Goal: Check status: Check status

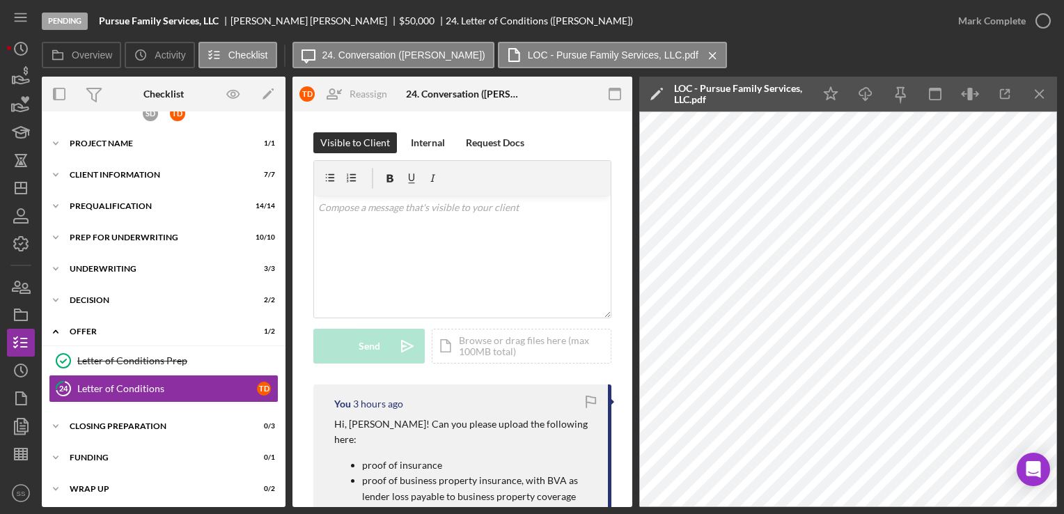
scroll to position [3, 0]
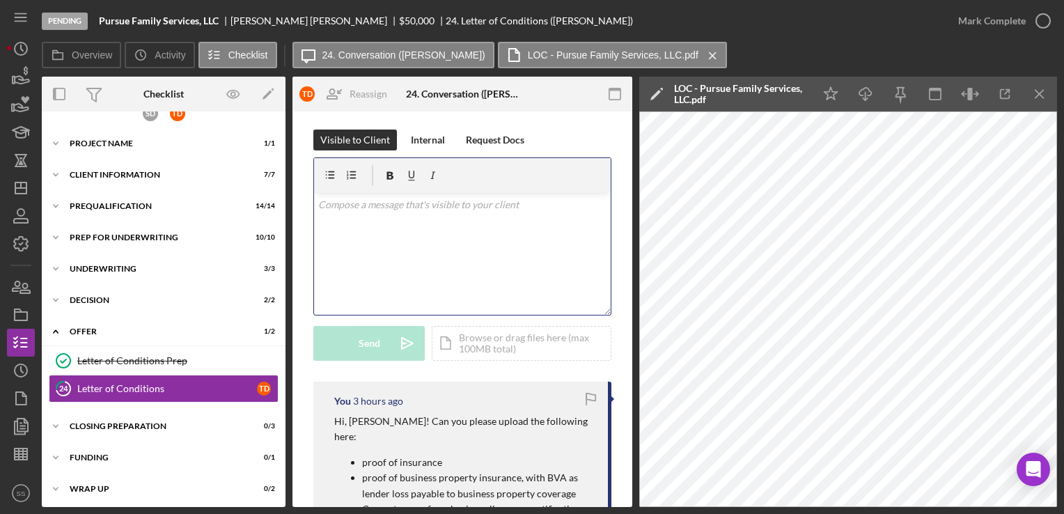
click at [450, 274] on div "v Color teal Color pink Remove color Add row above Add row below Add column bef…" at bounding box center [462, 254] width 297 height 122
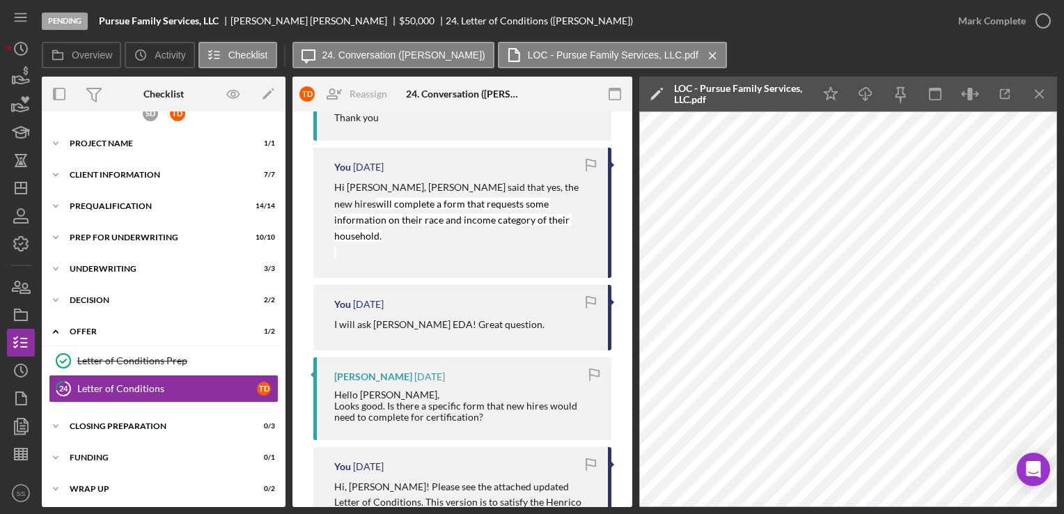
scroll to position [0, 0]
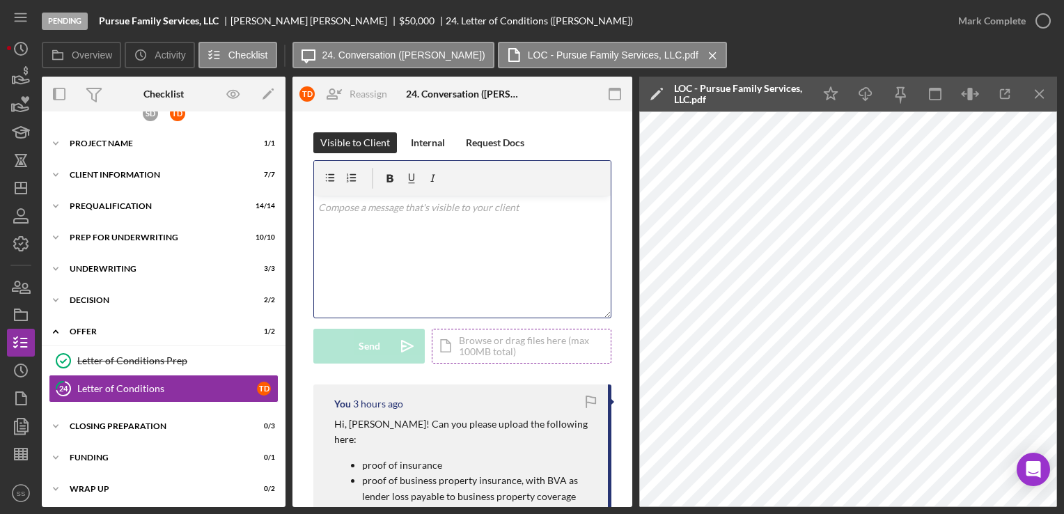
click at [481, 343] on div "Icon/Document Browse or drag files here (max 100MB total) Tap to choose files o…" at bounding box center [522, 346] width 180 height 35
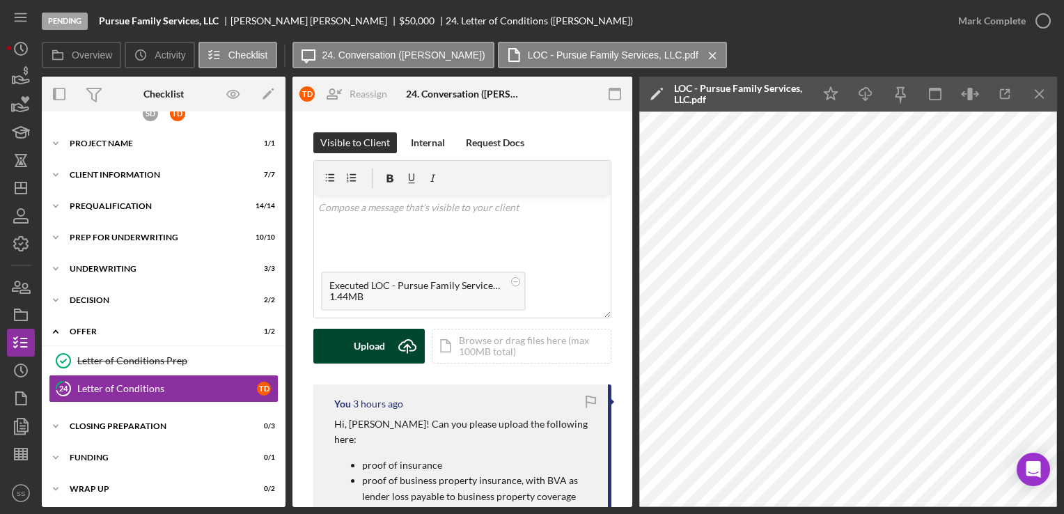
click at [398, 347] on icon "Icon/Upload" at bounding box center [407, 346] width 35 height 35
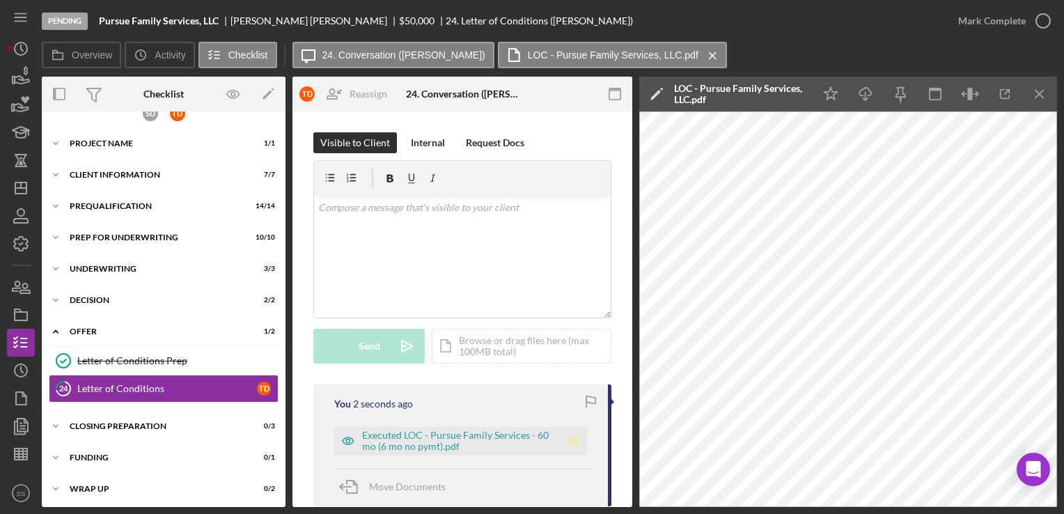
click at [568, 439] on icon "Icon/Star" at bounding box center [573, 441] width 28 height 28
click at [24, 202] on icon "button" at bounding box center [20, 215] width 35 height 35
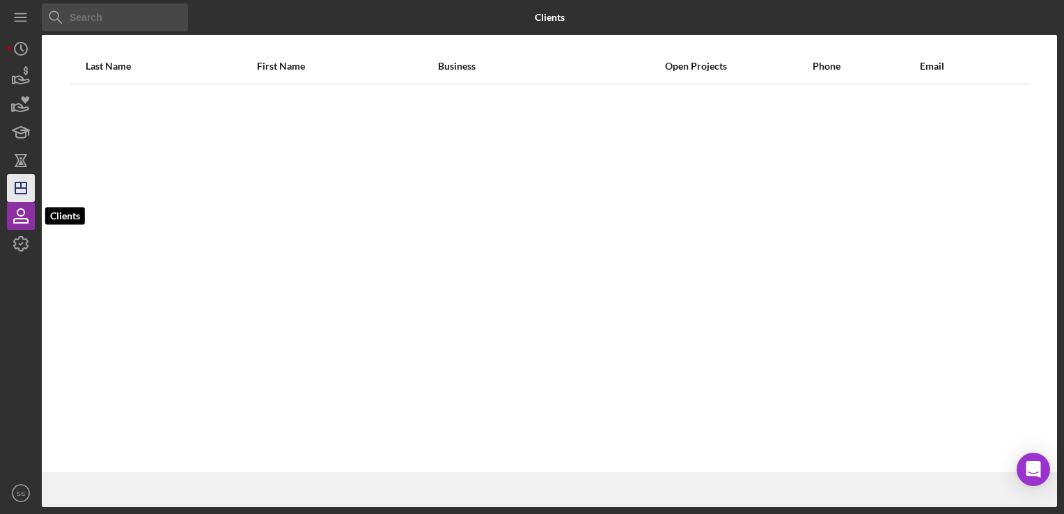
click at [21, 196] on icon "Icon/Dashboard" at bounding box center [20, 188] width 35 height 35
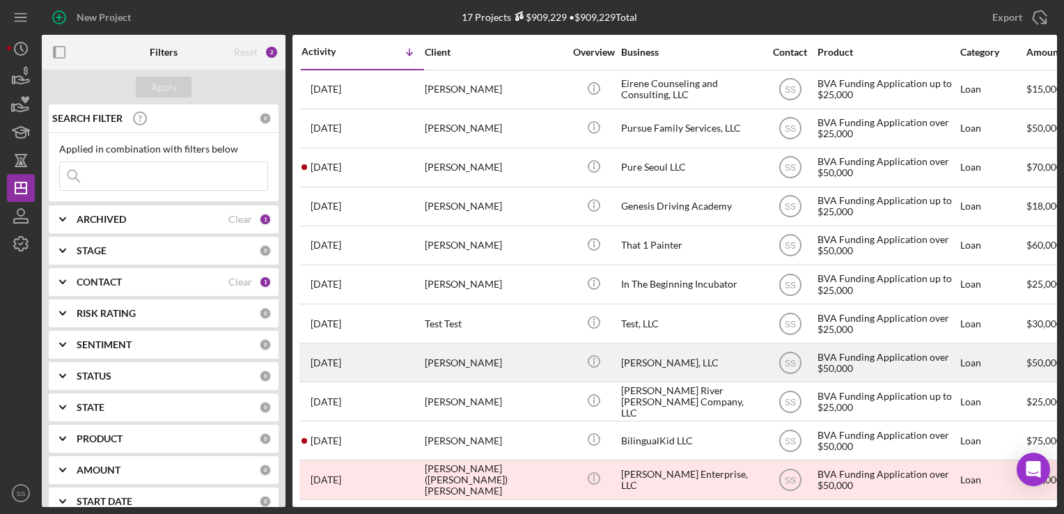
scroll to position [244, 0]
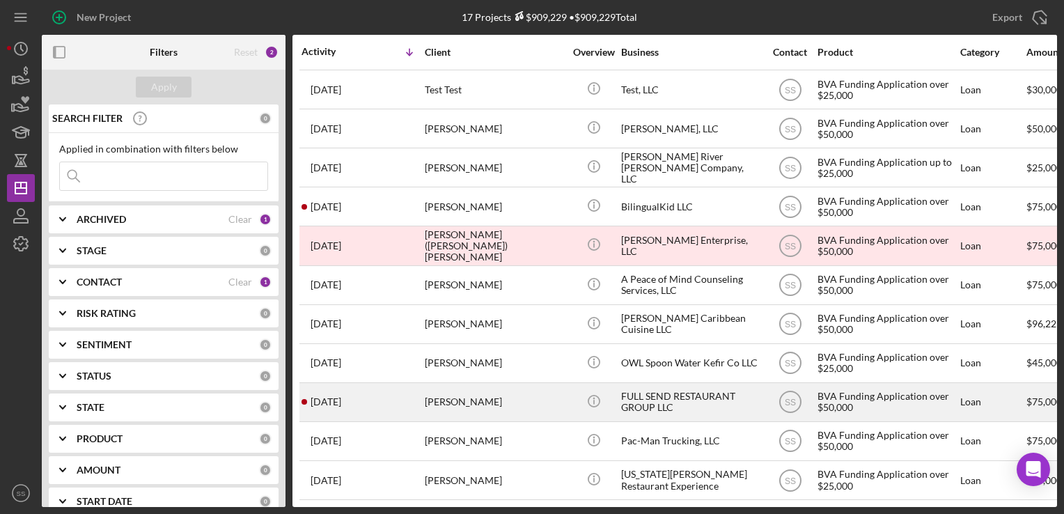
click at [466, 387] on div "[PERSON_NAME]" at bounding box center [494, 402] width 139 height 37
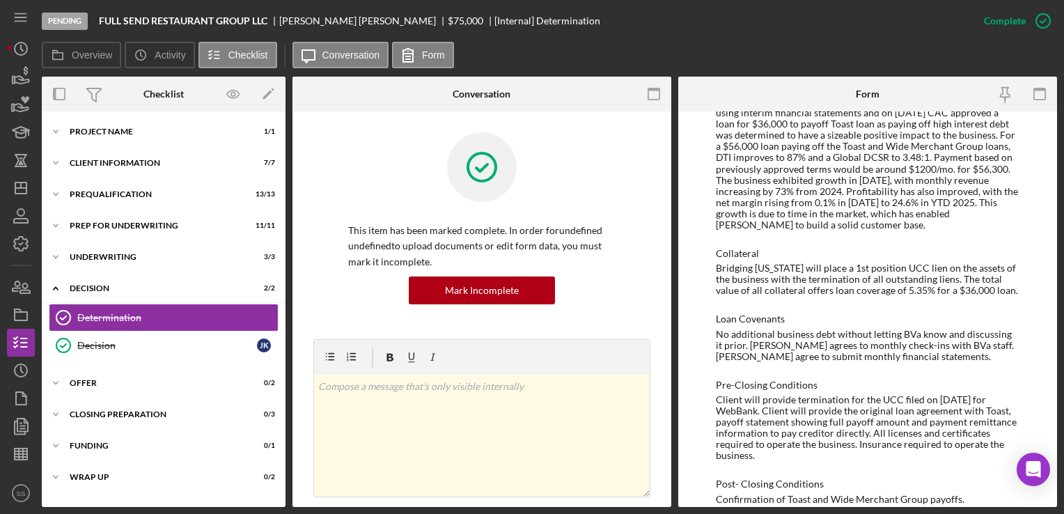
scroll to position [962, 0]
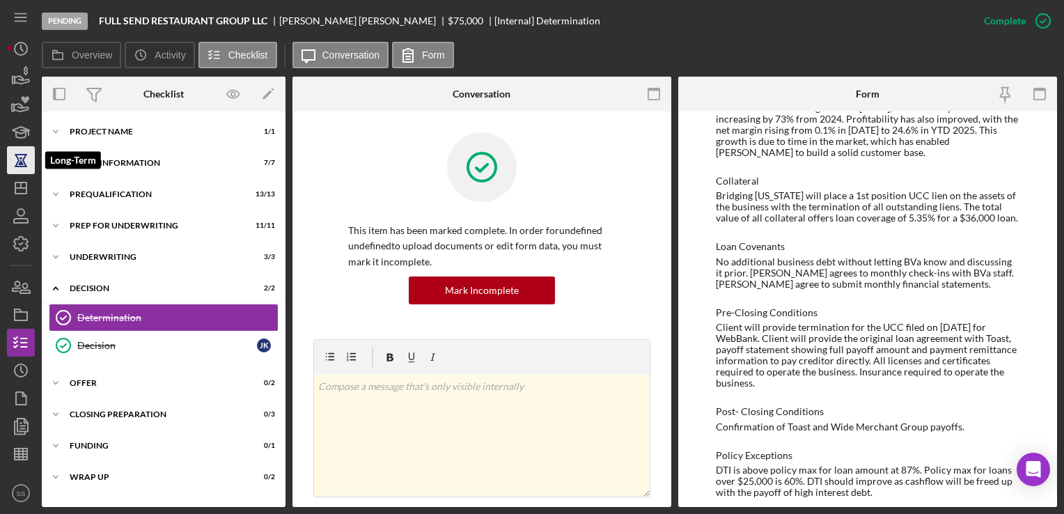
click at [22, 164] on icon "button" at bounding box center [20, 161] width 5 height 8
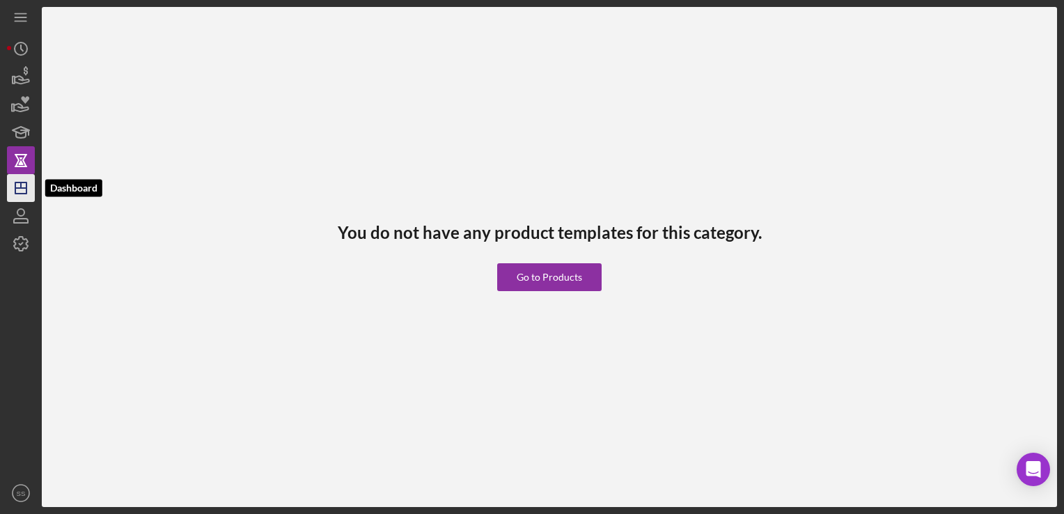
click at [24, 184] on icon "Icon/Dashboard" at bounding box center [20, 188] width 35 height 35
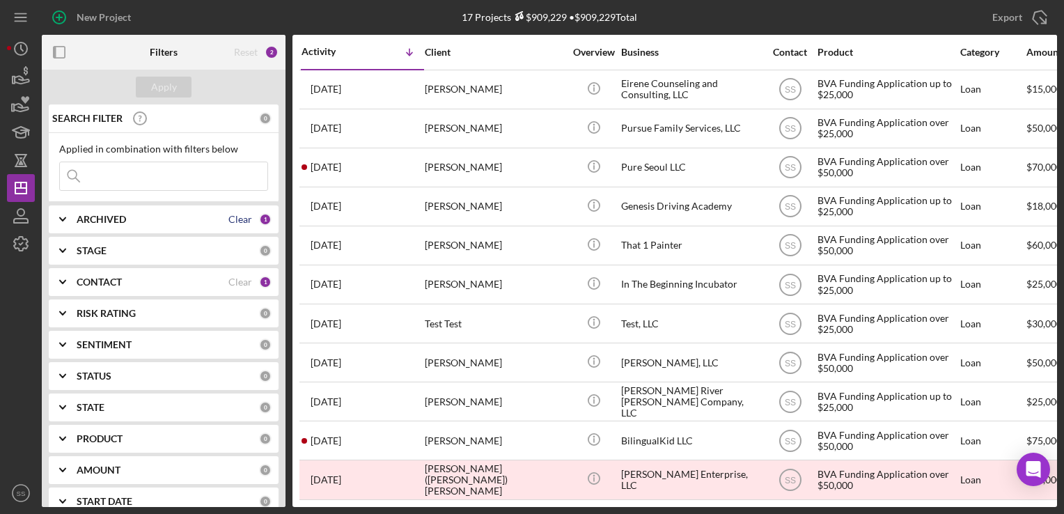
click at [228, 214] on div "Clear" at bounding box center [240, 219] width 24 height 11
click at [53, 216] on icon "Icon/Expander" at bounding box center [62, 219] width 35 height 35
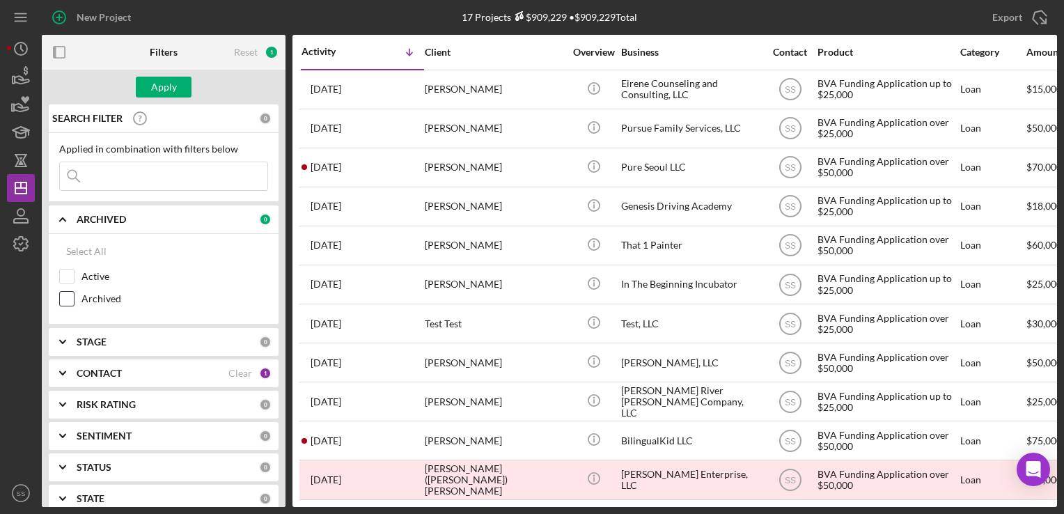
click at [70, 299] on input "Archived" at bounding box center [67, 299] width 14 height 14
checkbox input "true"
click at [228, 380] on div "CONTACT Clear 1" at bounding box center [174, 373] width 195 height 28
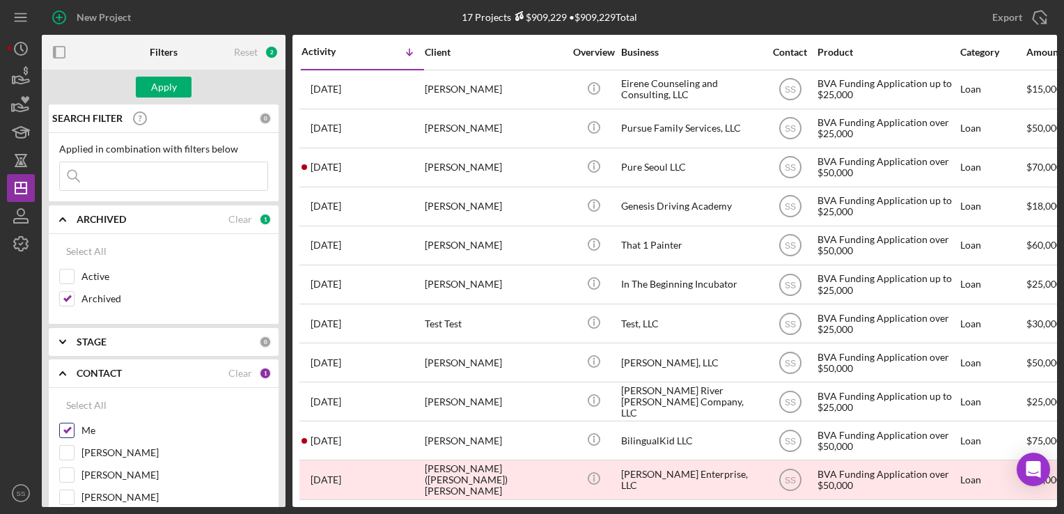
click at [67, 428] on input "Me" at bounding box center [67, 430] width 14 height 14
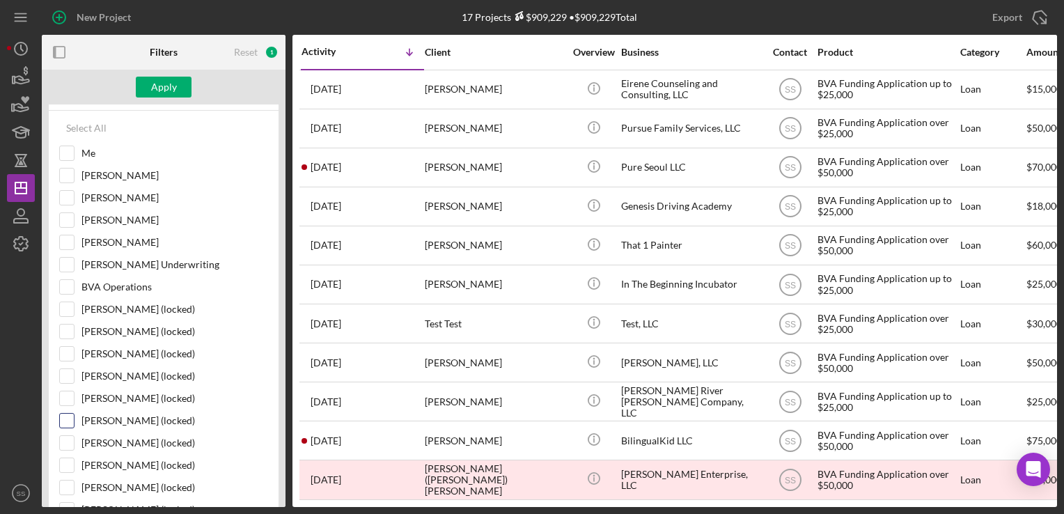
scroll to position [278, 0]
click at [72, 155] on input "Me" at bounding box center [67, 152] width 14 height 14
checkbox input "true"
click at [179, 92] on button "Apply" at bounding box center [164, 87] width 56 height 21
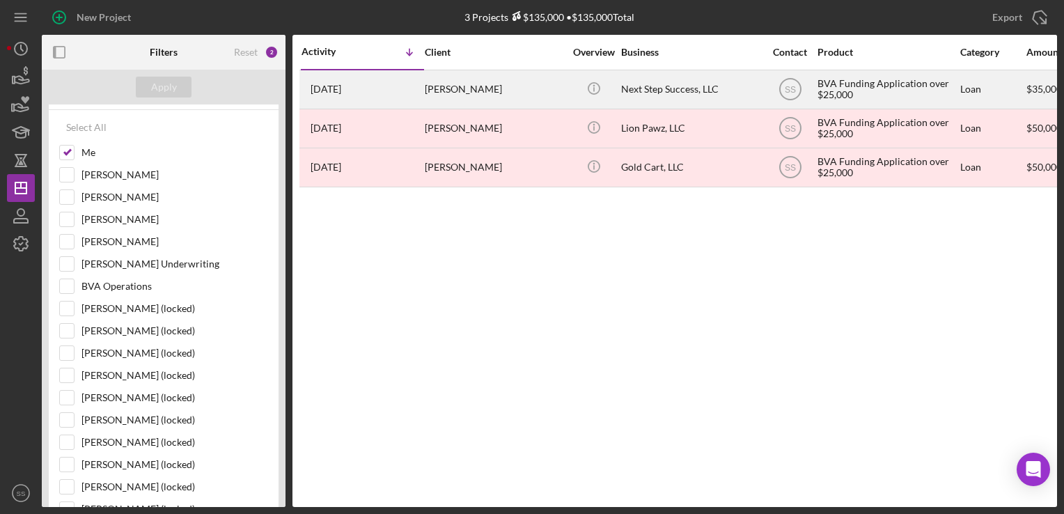
click at [510, 88] on div "[PERSON_NAME]" at bounding box center [494, 89] width 139 height 37
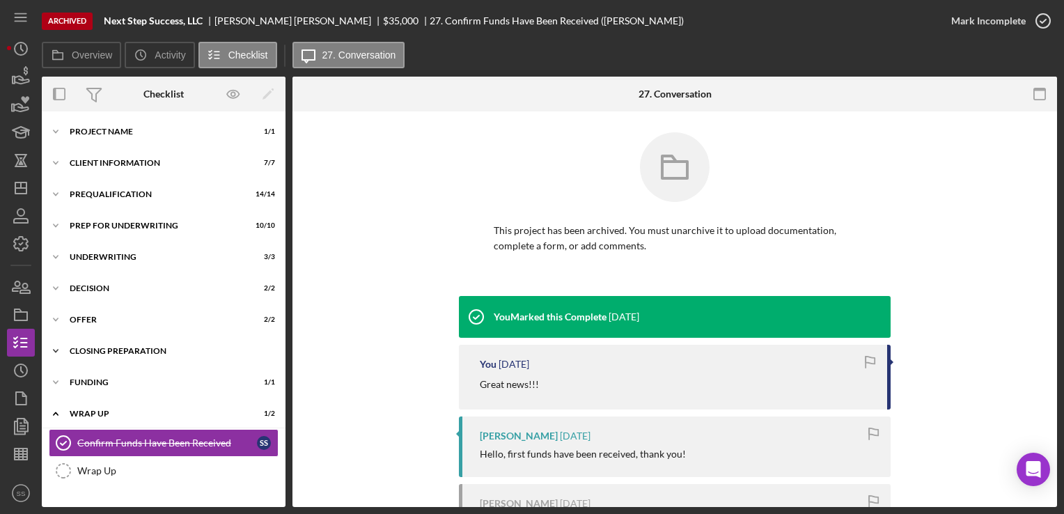
click at [118, 349] on div "Closing Preparation" at bounding box center [169, 351] width 198 height 8
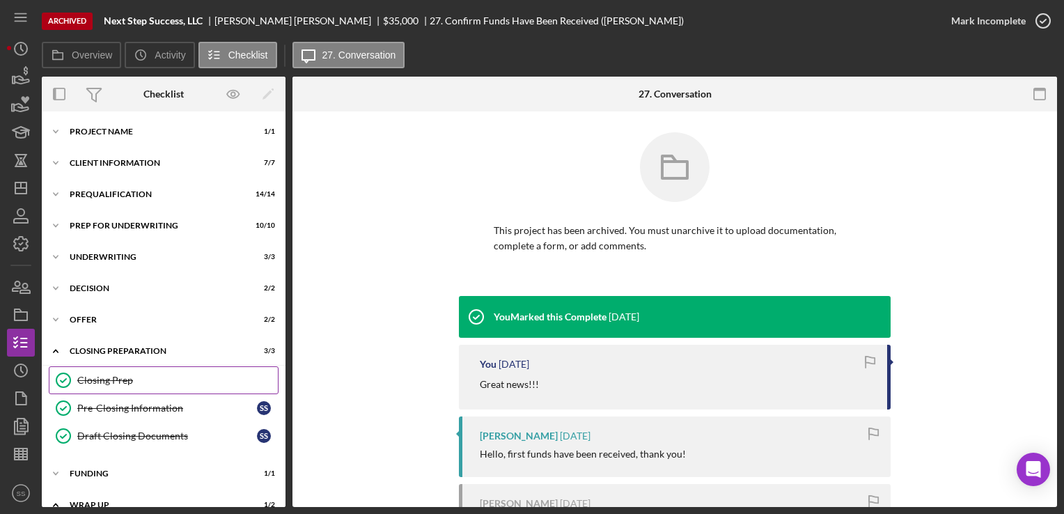
click at [117, 387] on link "Closing Prep Closing Prep" at bounding box center [164, 380] width 230 height 28
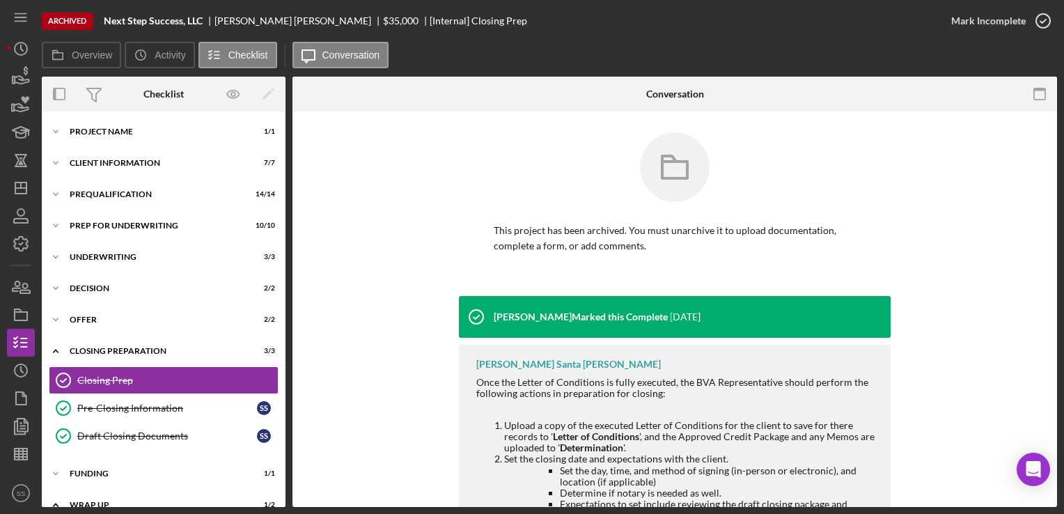
scroll to position [359, 0]
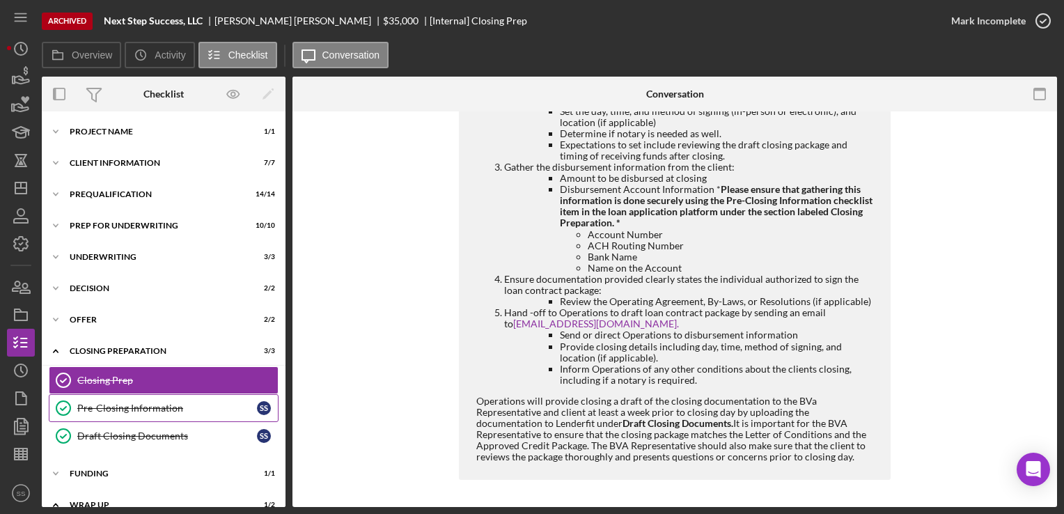
click at [73, 411] on icon "Pre-Closing Information" at bounding box center [63, 408] width 35 height 35
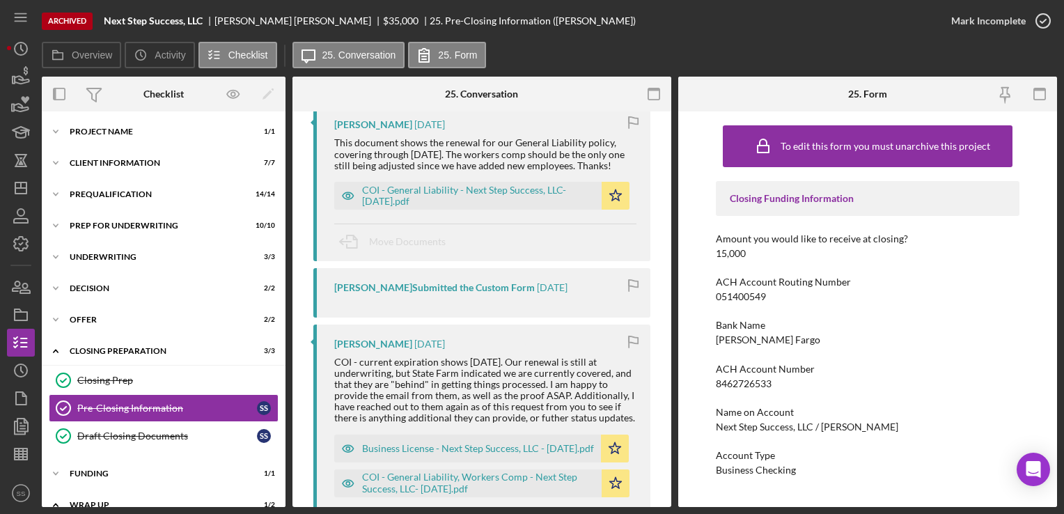
scroll to position [384, 0]
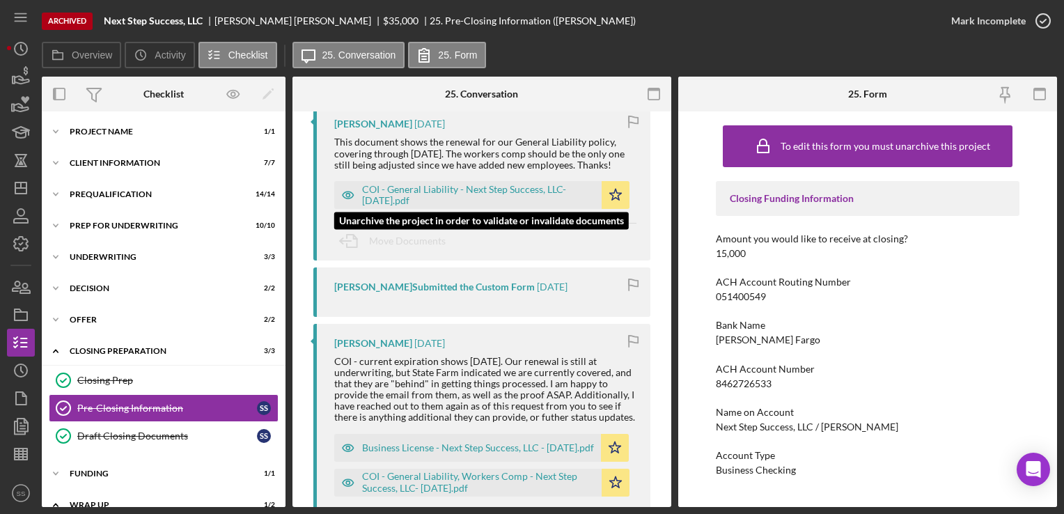
click at [468, 196] on div "COI - General Liability - Next Step Success, LLC- [DATE].pdf" at bounding box center [478, 195] width 232 height 22
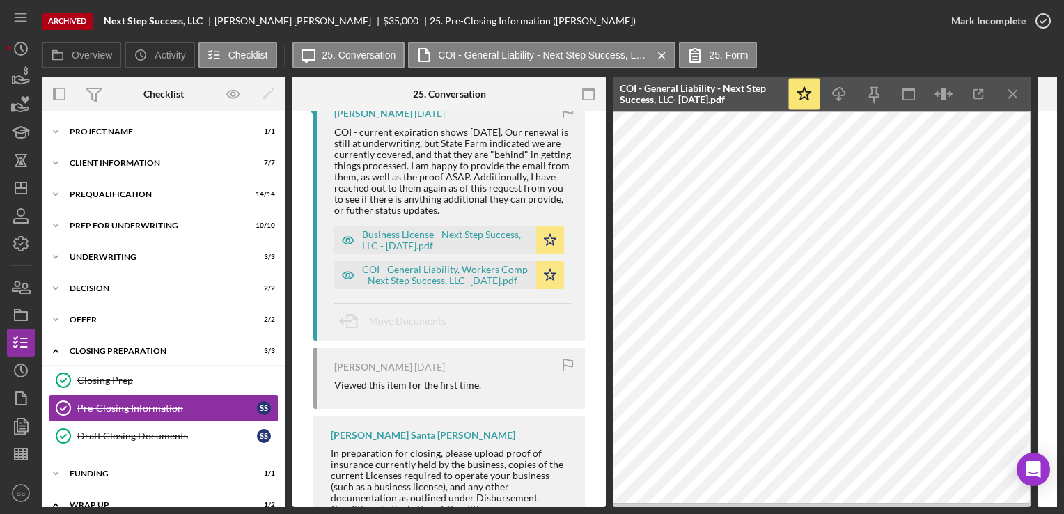
scroll to position [652, 0]
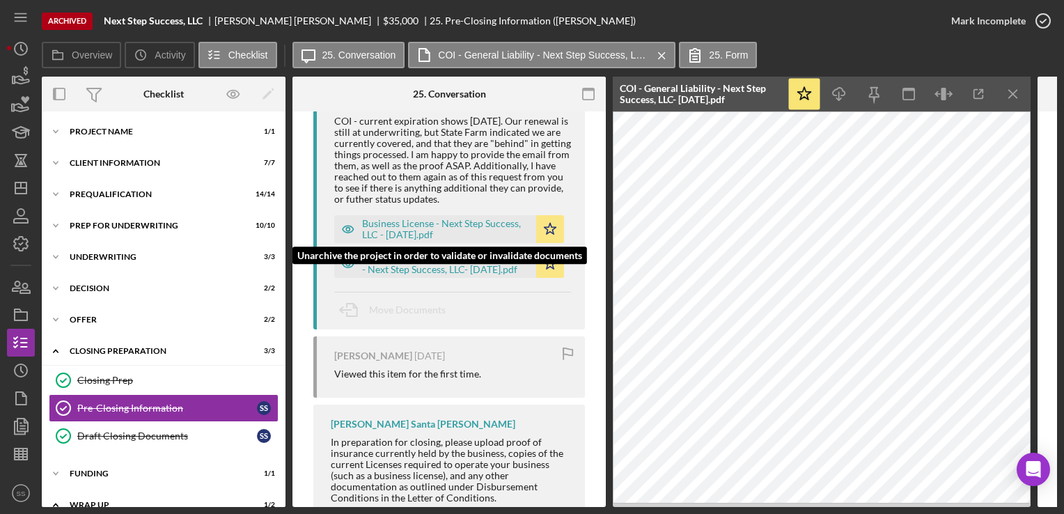
click at [358, 230] on icon "button" at bounding box center [348, 229] width 28 height 28
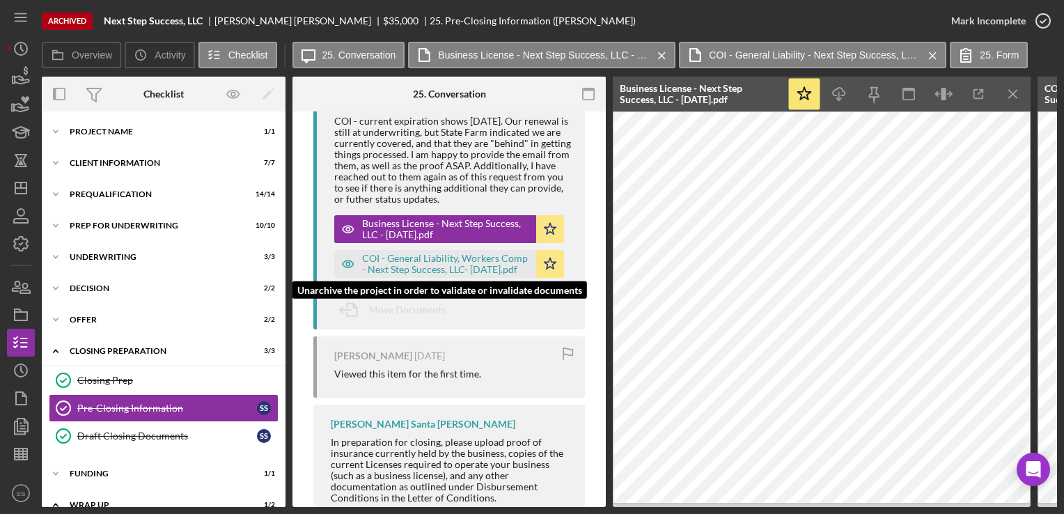
click at [491, 260] on div "COI - General Liability, Workers Comp - Next Step Success, LLC- [DATE].pdf" at bounding box center [435, 264] width 202 height 28
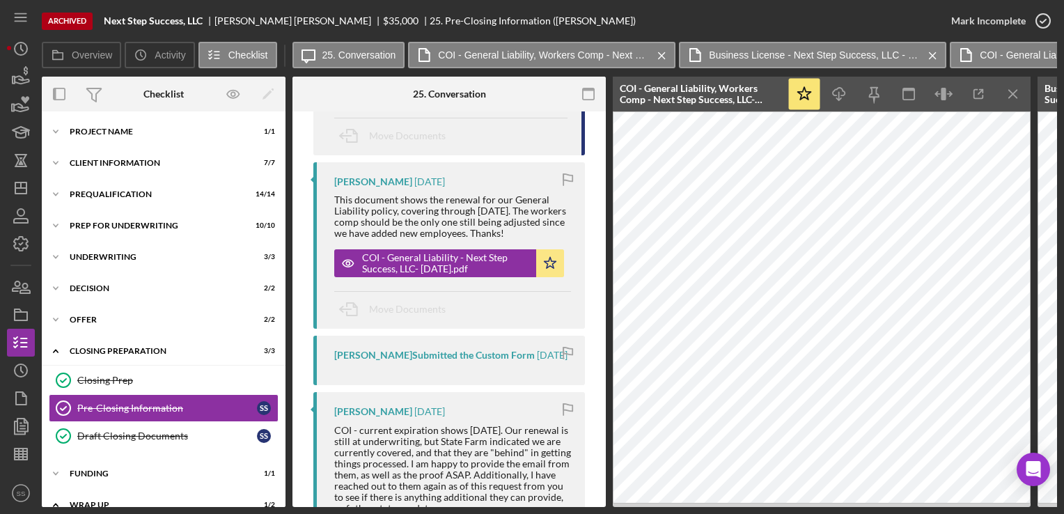
scroll to position [340, 0]
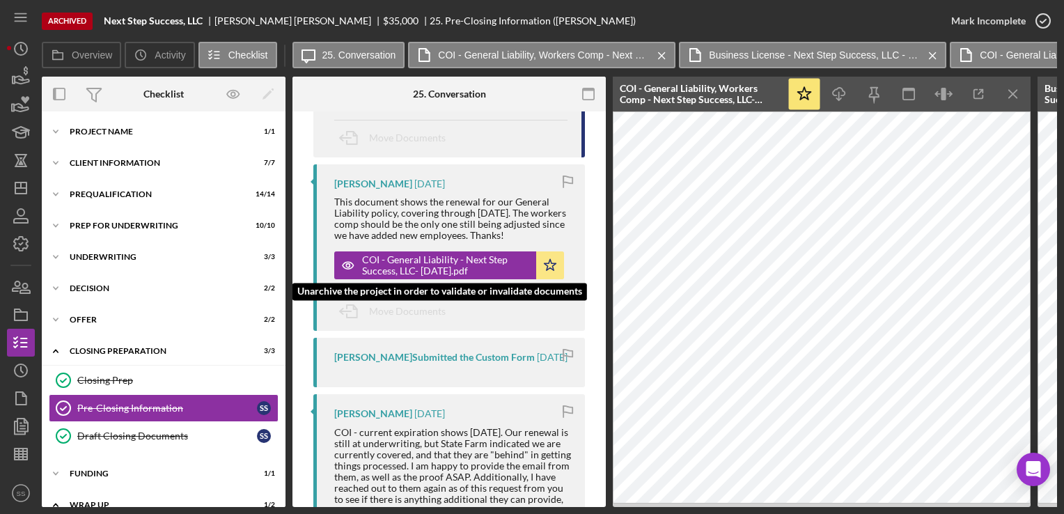
click at [458, 259] on div "COI - General Liability - Next Step Success, LLC- [DATE].pdf" at bounding box center [445, 265] width 167 height 22
click at [476, 267] on div "COI - General Liability - Next Step Success, LLC- [DATE].pdf" at bounding box center [445, 265] width 167 height 22
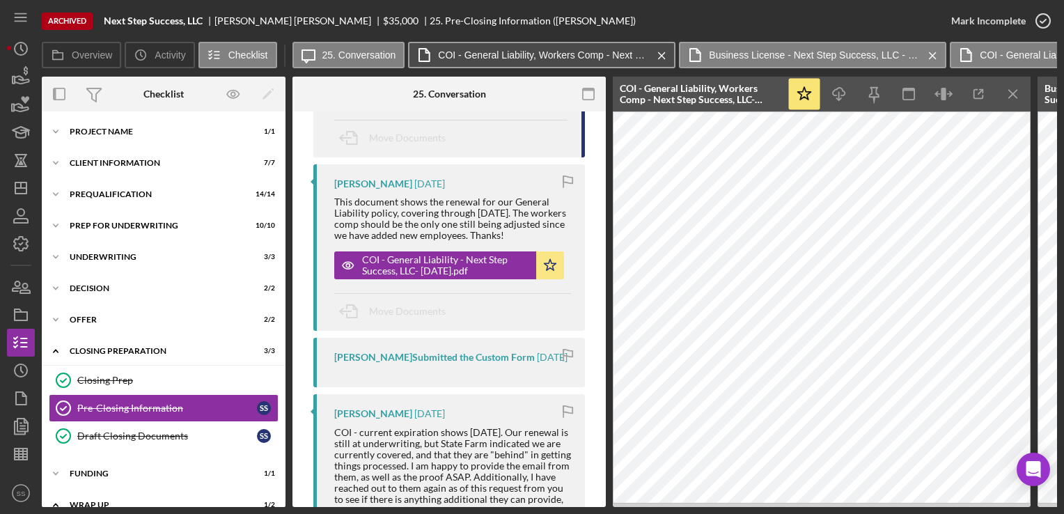
click at [520, 54] on label "COI - General Liability, Workers Comp - Next Step Success, LLC- [DATE].pdf" at bounding box center [542, 54] width 209 height 11
click at [654, 54] on icon "Icon/Menu Close" at bounding box center [661, 55] width 24 height 35
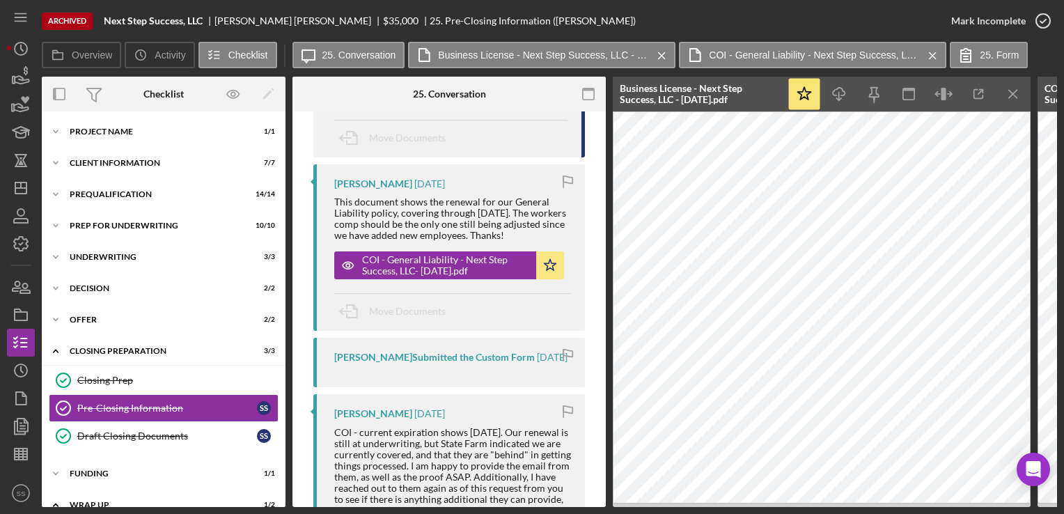
click at [654, 54] on icon "Icon/Menu Close" at bounding box center [661, 55] width 24 height 35
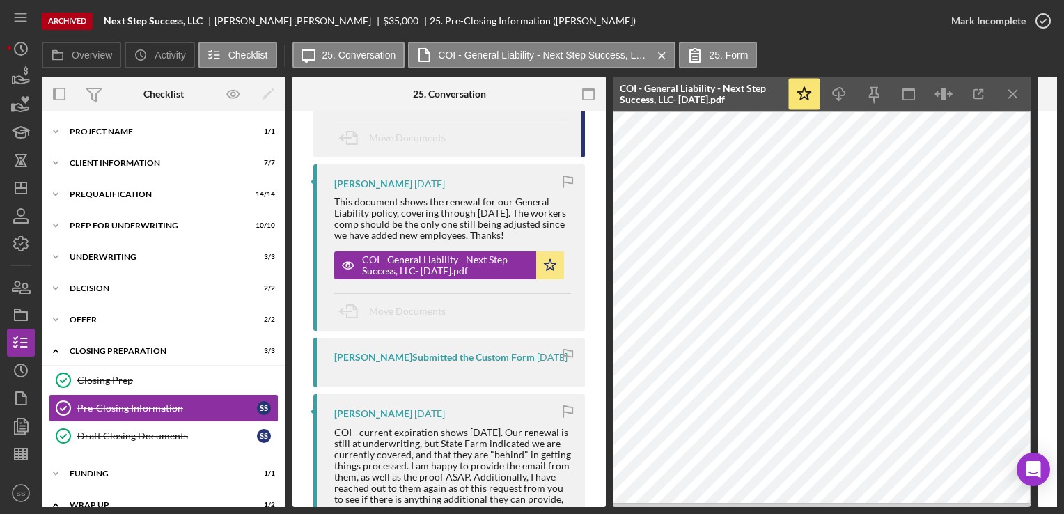
click at [654, 54] on icon "Icon/Menu Close" at bounding box center [661, 55] width 24 height 35
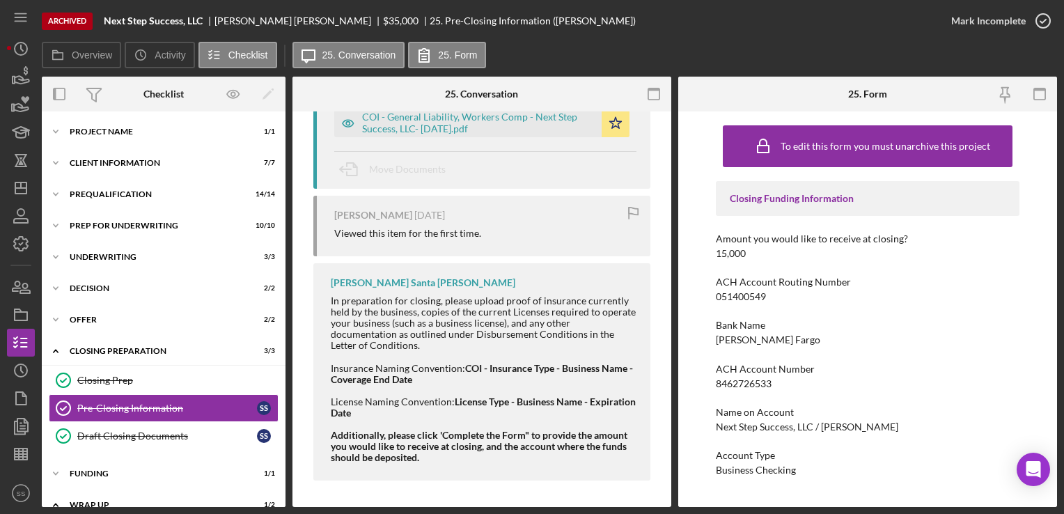
scroll to position [744, 0]
click at [104, 437] on div "Draft Closing Documents" at bounding box center [167, 435] width 180 height 11
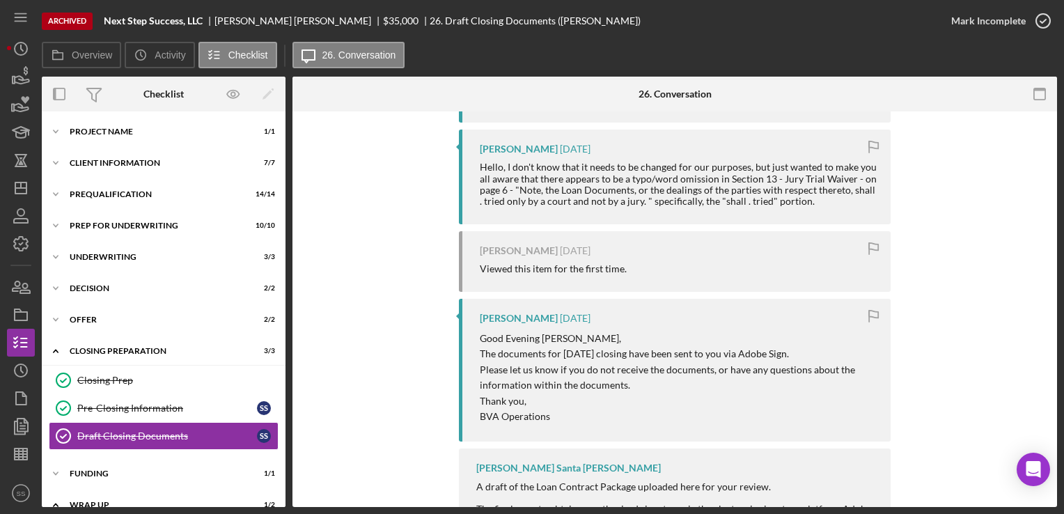
scroll to position [526, 0]
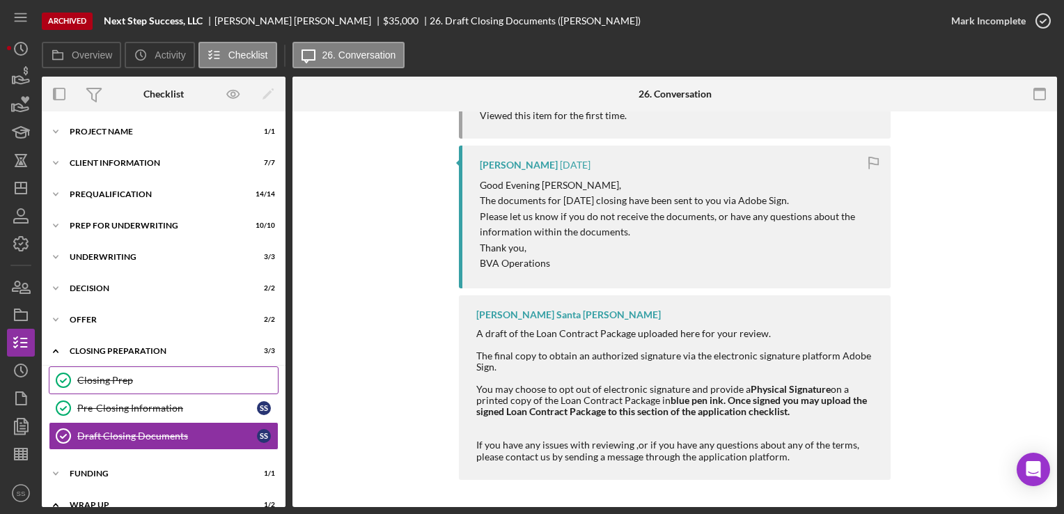
click at [106, 379] on div "Closing Prep" at bounding box center [177, 380] width 200 height 11
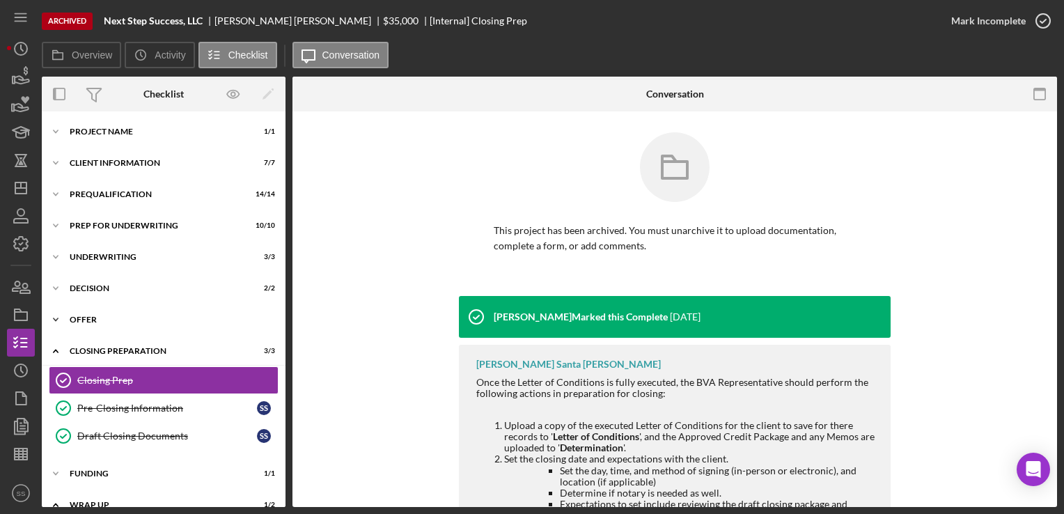
click at [97, 317] on div "Offer" at bounding box center [169, 319] width 198 height 8
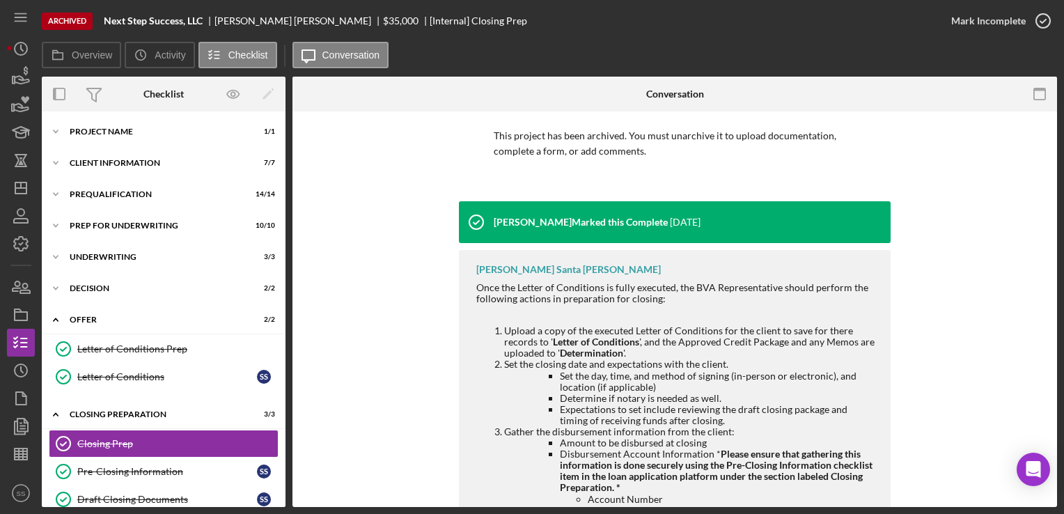
scroll to position [100, 0]
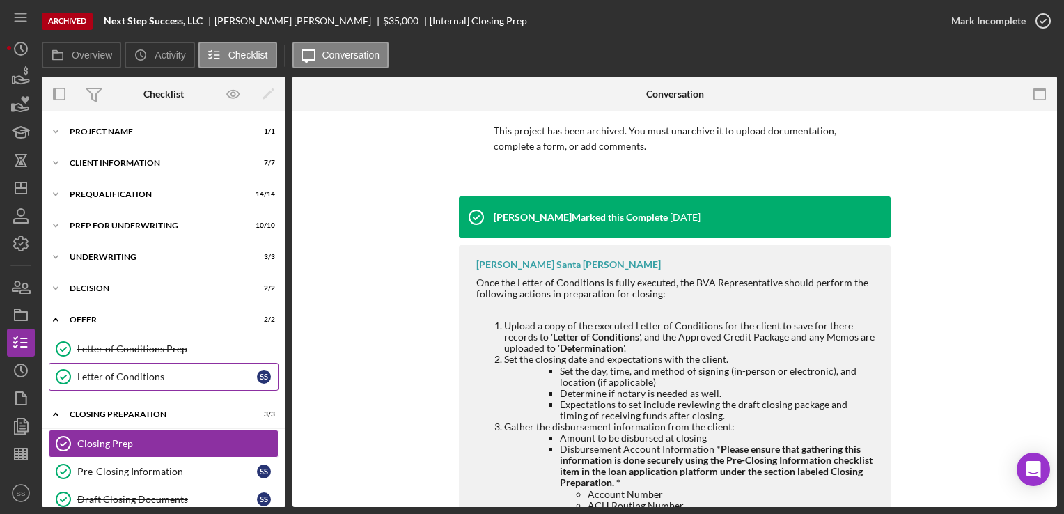
click at [159, 380] on div "Letter of Conditions" at bounding box center [167, 376] width 180 height 11
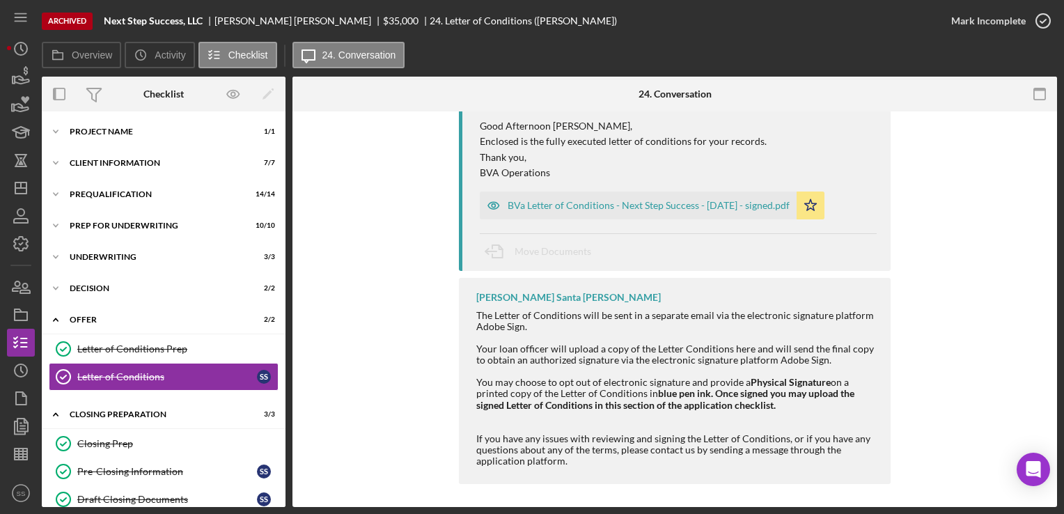
scroll to position [330, 0]
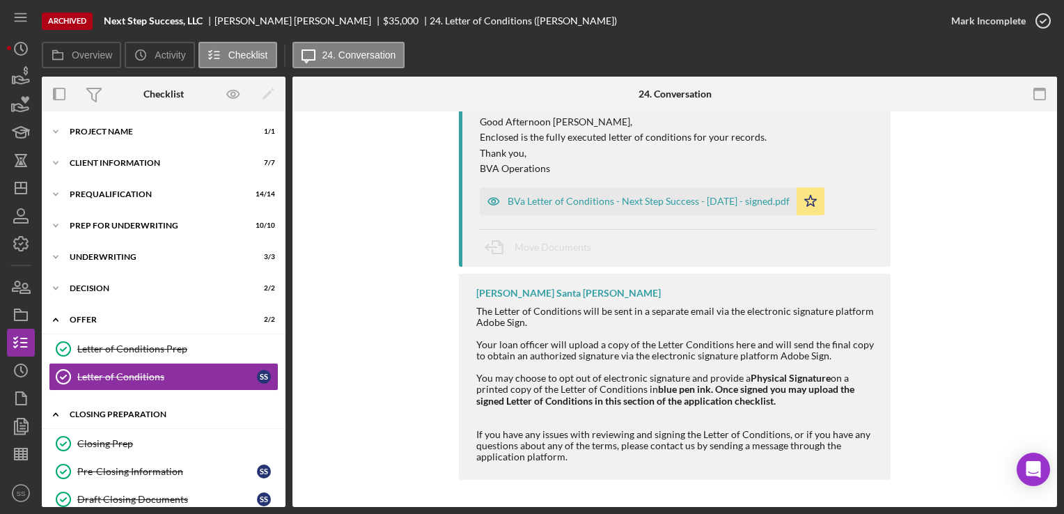
click at [135, 419] on div "Icon/Expander Closing Preparation 3 / 3" at bounding box center [164, 414] width 244 height 29
click at [136, 413] on div "Closing Preparation" at bounding box center [169, 414] width 198 height 8
click at [142, 436] on link "Closing Prep Closing Prep" at bounding box center [164, 443] width 230 height 28
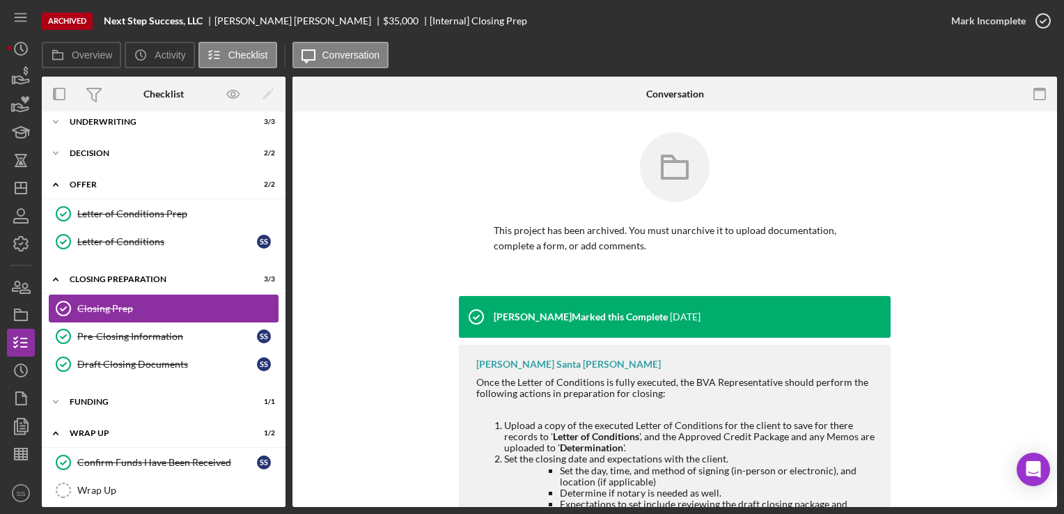
scroll to position [135, 0]
click at [110, 331] on div "Pre-Closing Information" at bounding box center [167, 336] width 180 height 11
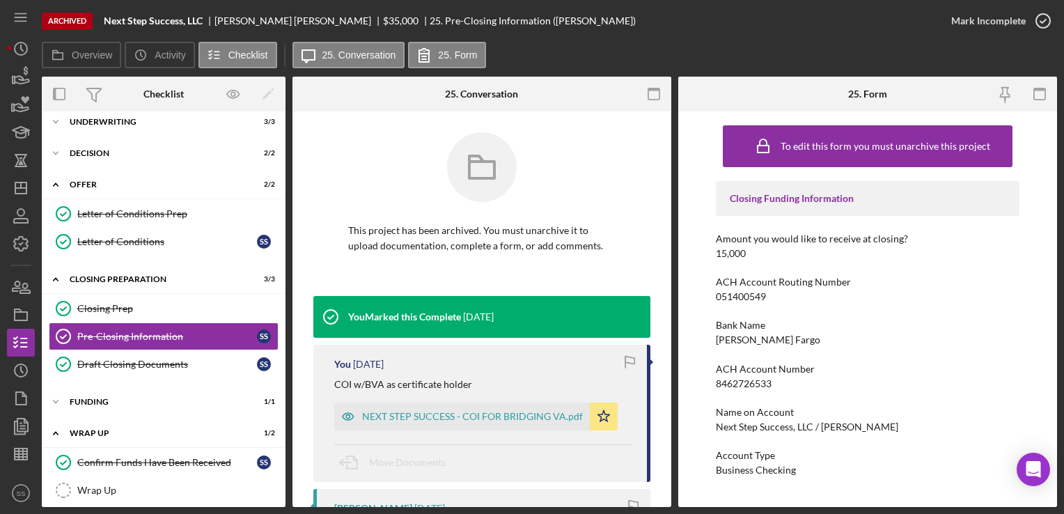
scroll to position [278, 0]
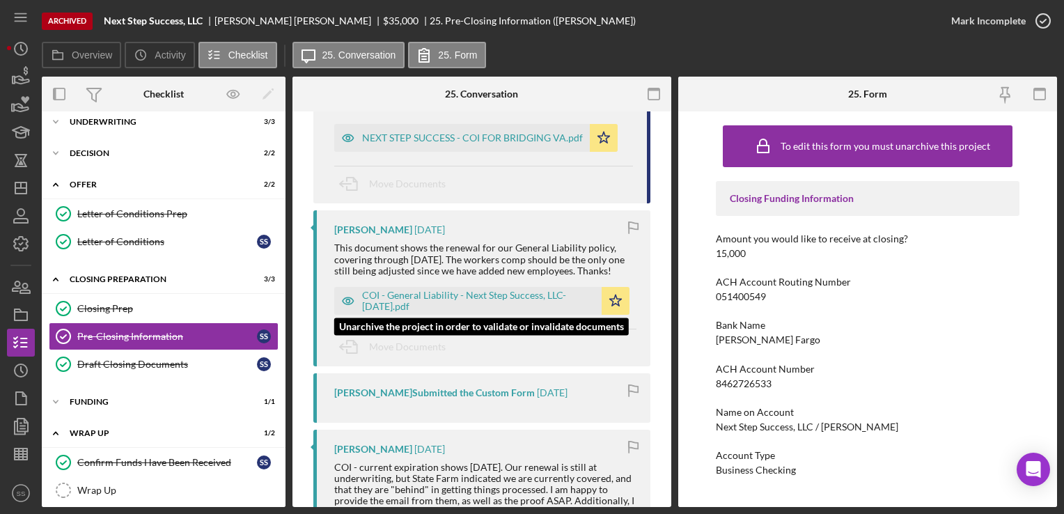
click at [473, 306] on div "COI - General Liability - Next Step Success, LLC- [DATE].pdf" at bounding box center [478, 301] width 232 height 22
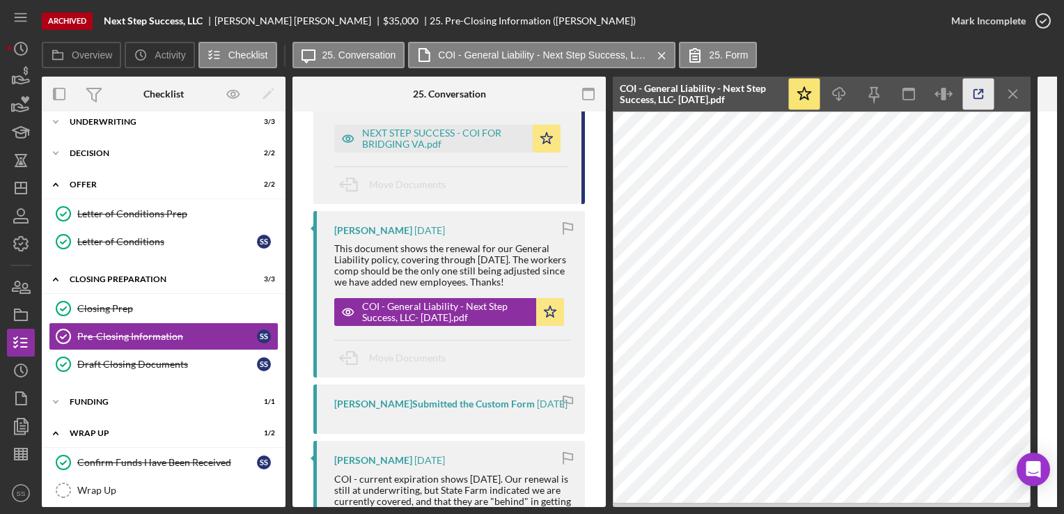
click at [972, 96] on icon "button" at bounding box center [978, 94] width 31 height 31
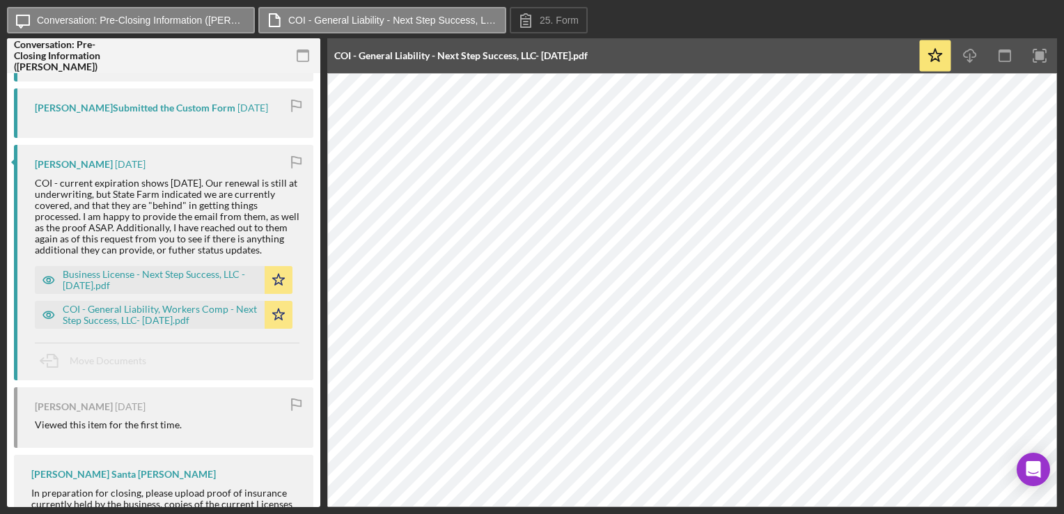
scroll to position [539, 0]
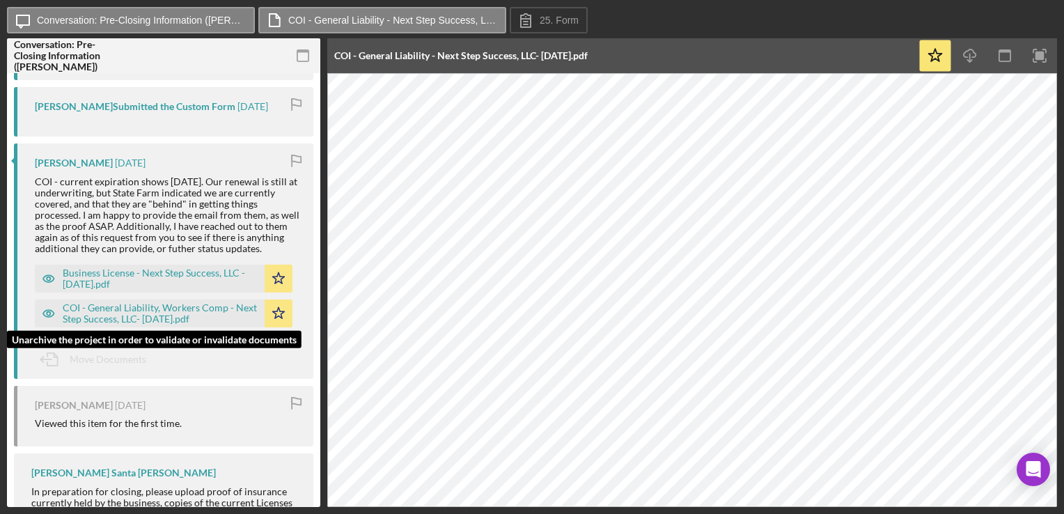
click at [137, 302] on div "COI - General Liability, Workers Comp - Next Step Success, LLC- [DATE].pdf" at bounding box center [160, 313] width 195 height 22
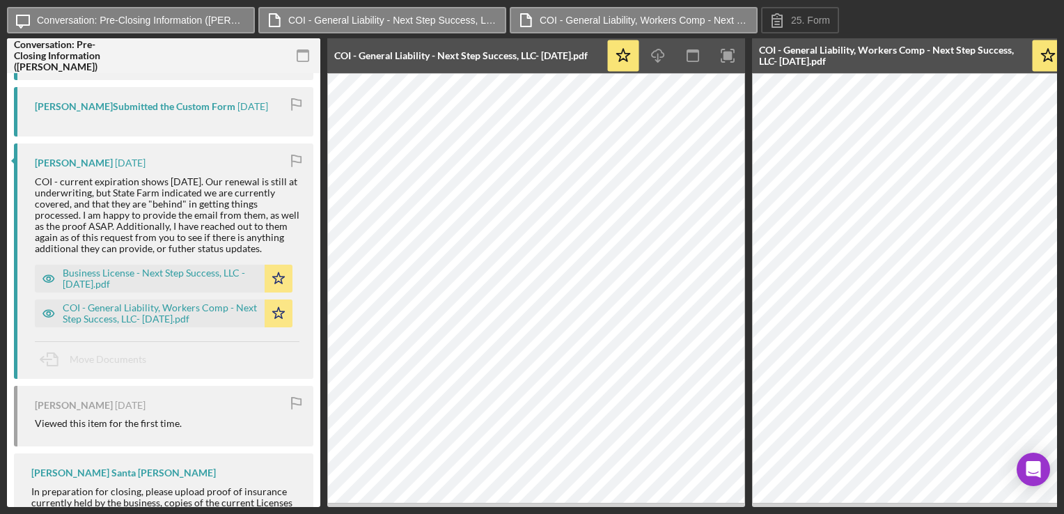
scroll to position [720, 0]
